Goal: Transaction & Acquisition: Purchase product/service

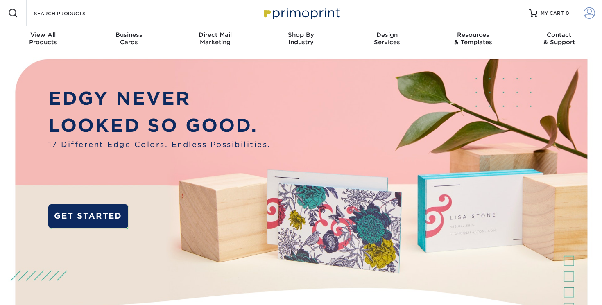
click at [585, 16] on span at bounding box center [589, 12] width 11 height 11
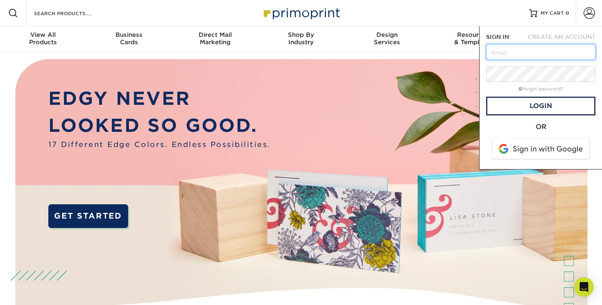
type input "[EMAIL_ADDRESS][DOMAIN_NAME]"
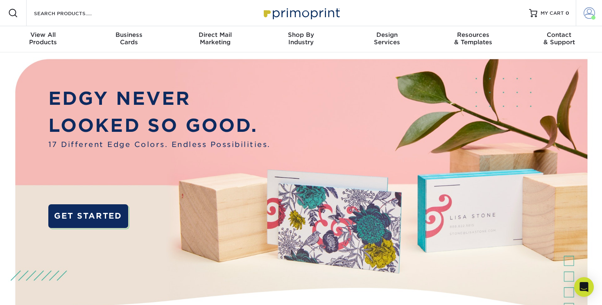
click at [587, 11] on span at bounding box center [589, 12] width 11 height 11
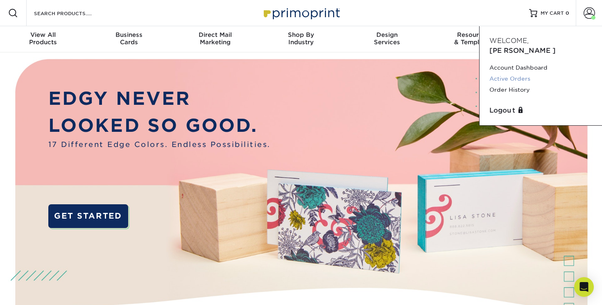
click at [508, 73] on link "Active Orders" at bounding box center [540, 78] width 103 height 11
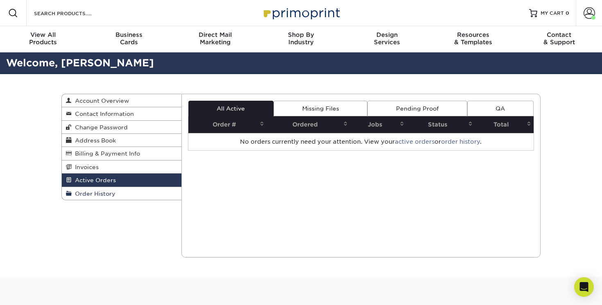
click at [116, 193] on link "Order History" at bounding box center [122, 193] width 120 height 13
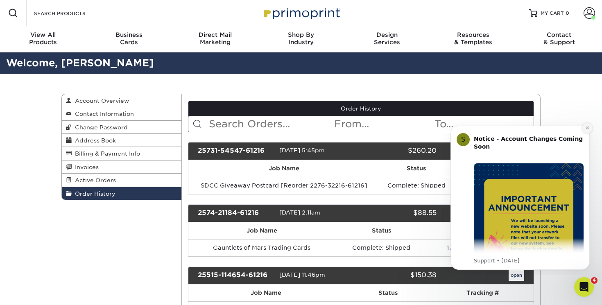
click at [586, 126] on icon "Dismiss notification" at bounding box center [587, 128] width 5 height 5
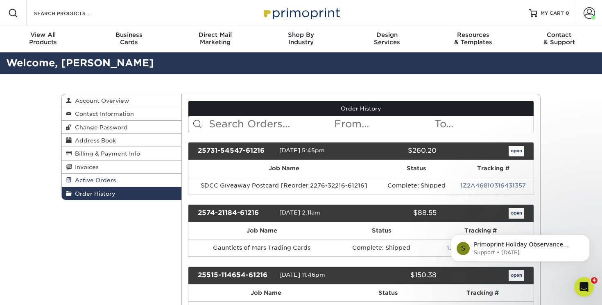
click at [108, 179] on span "Active Orders" at bounding box center [94, 180] width 44 height 7
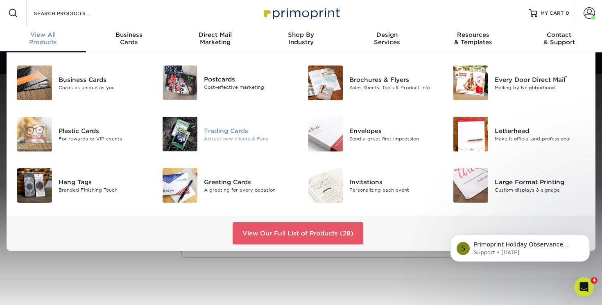
click at [222, 131] on div "Trading Cards" at bounding box center [249, 130] width 91 height 9
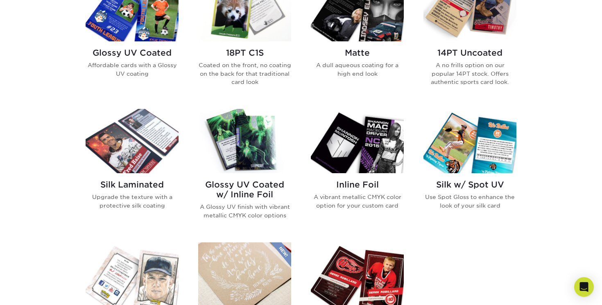
scroll to position [403, 0]
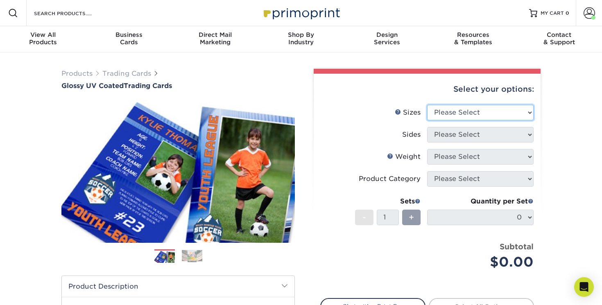
select select "2.50x3.50"
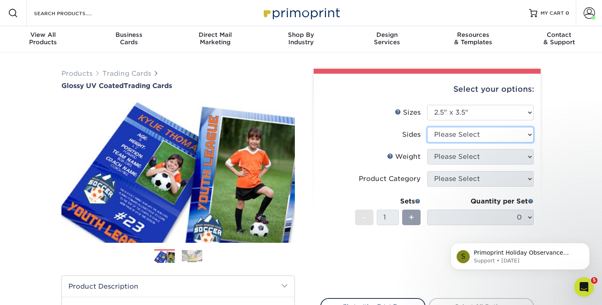
select select "13abbda7-1d64-4f25-8bb2-c179b224825d"
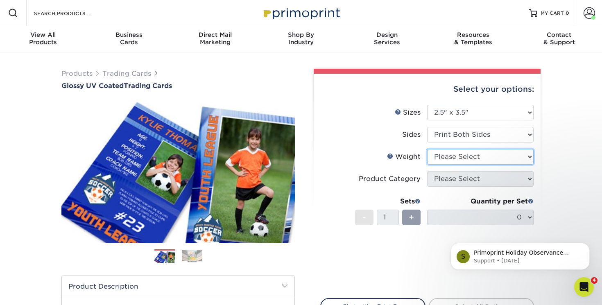
select select "16PT"
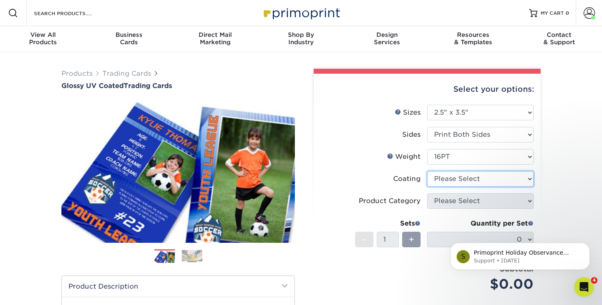
select select "ae367451-b2b8-45df-a344-0f05b6a12993"
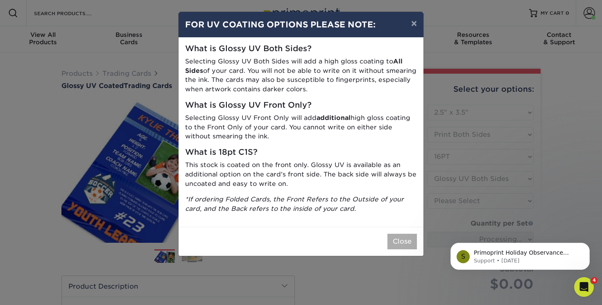
click at [402, 235] on button "Close" at bounding box center [401, 242] width 29 height 16
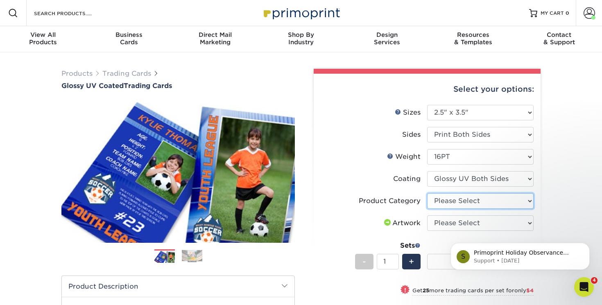
select select "c2f9bce9-36c2-409d-b101-c29d9d031e18"
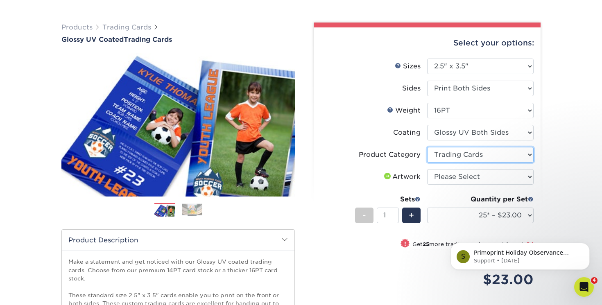
scroll to position [65, 0]
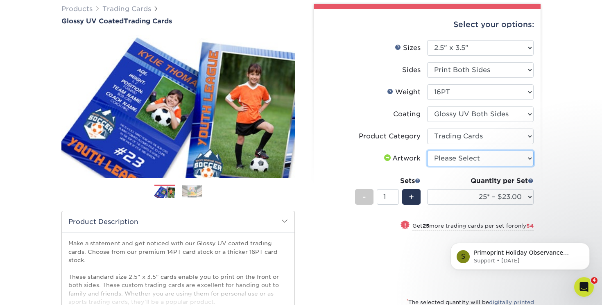
select select "upload"
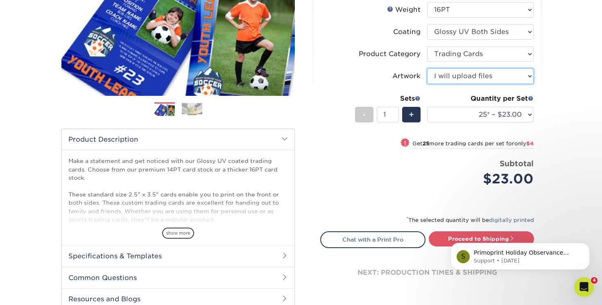
scroll to position [154, 0]
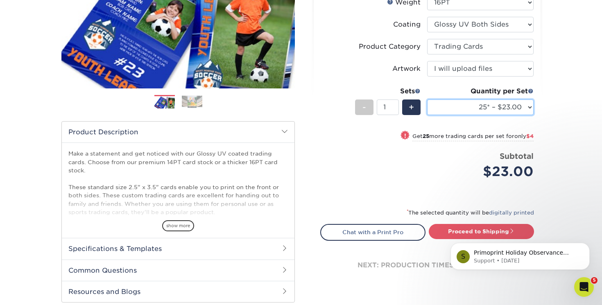
select select "250* – $47.00"
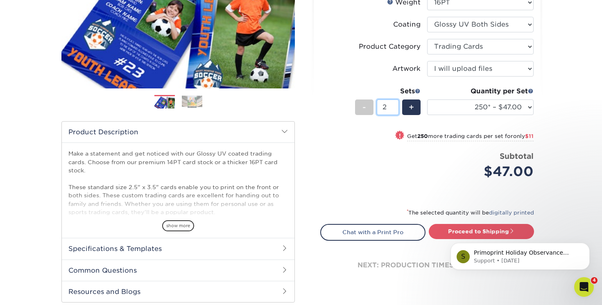
click at [394, 106] on input "2" at bounding box center [388, 108] width 22 height 16
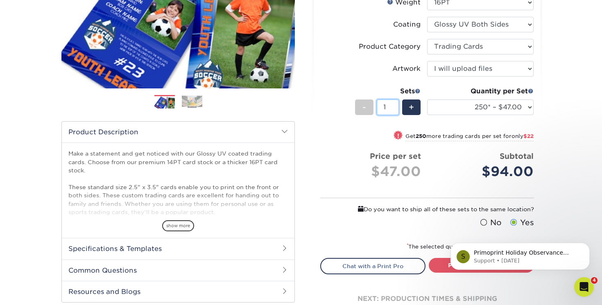
click at [394, 109] on input "1" at bounding box center [388, 108] width 22 height 16
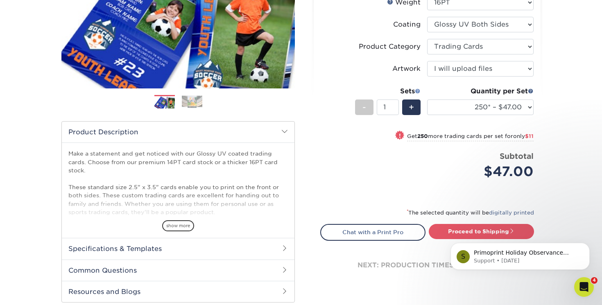
click at [418, 90] on span at bounding box center [418, 91] width 6 height 6
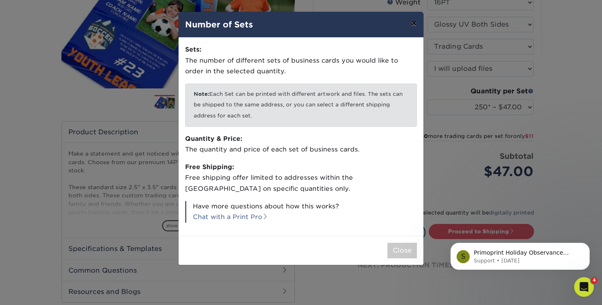
click at [412, 27] on button "×" at bounding box center [414, 23] width 19 height 23
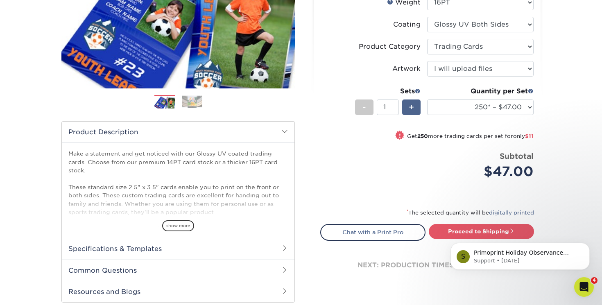
click at [413, 105] on span "+" at bounding box center [411, 107] width 5 height 12
type input "2"
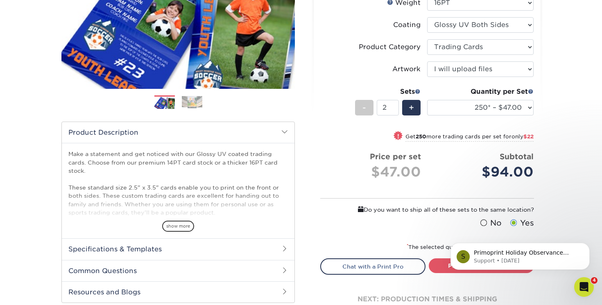
scroll to position [152, 0]
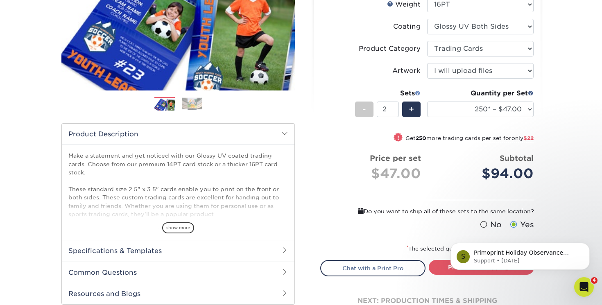
click at [417, 92] on span at bounding box center [418, 93] width 6 height 6
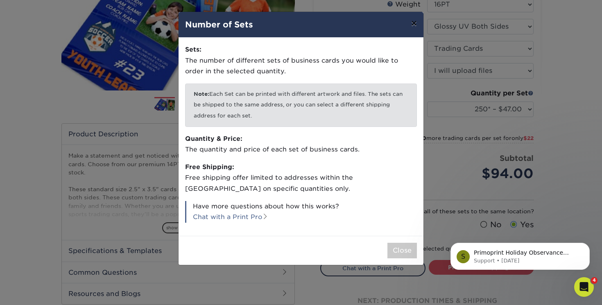
click at [411, 27] on button "×" at bounding box center [414, 23] width 19 height 23
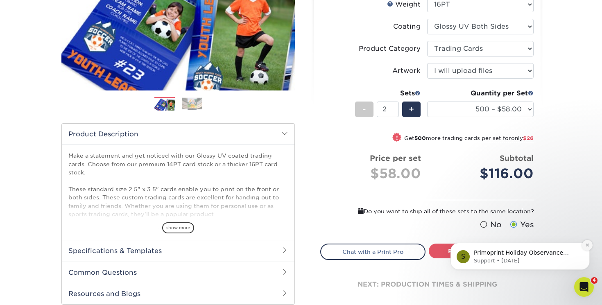
click at [587, 242] on button "Dismiss notification" at bounding box center [587, 245] width 11 height 11
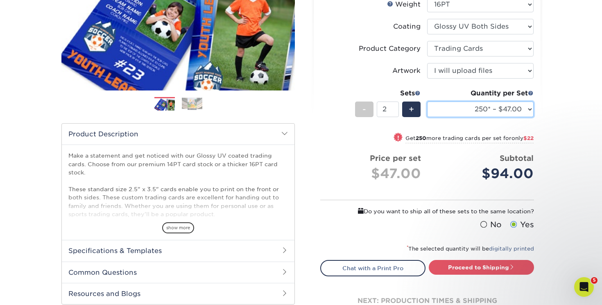
select select "500 – $58.00"
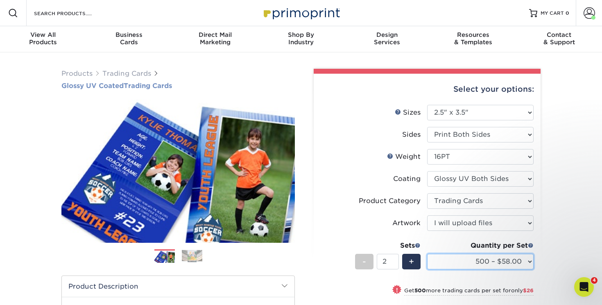
scroll to position [0, 0]
